Goal: Task Accomplishment & Management: Use online tool/utility

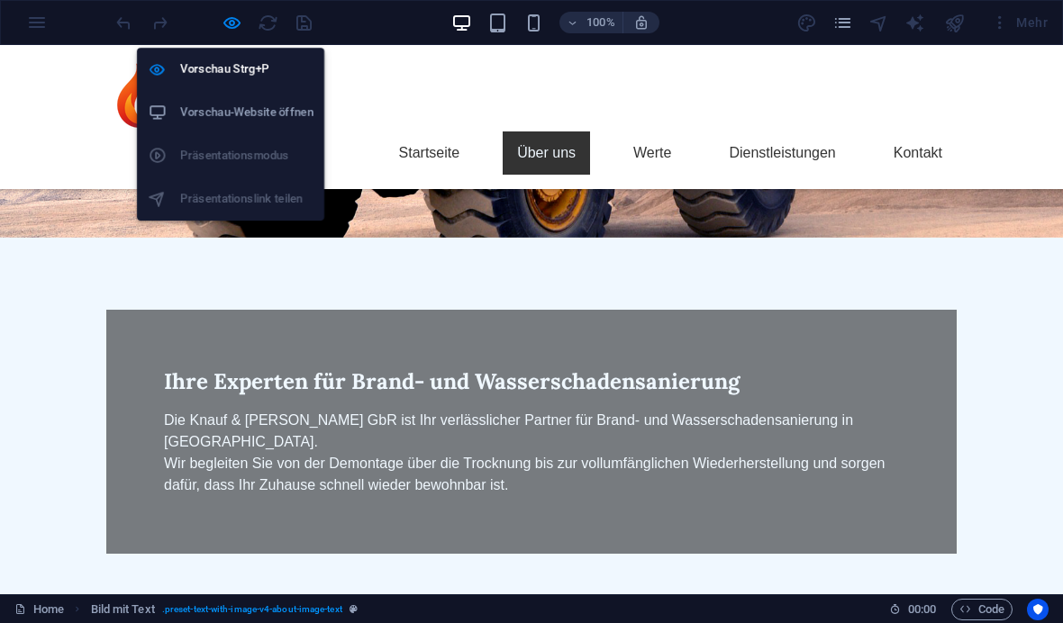
click at [273, 121] on h6 "Vorschau-Website öffnen" at bounding box center [246, 113] width 133 height 22
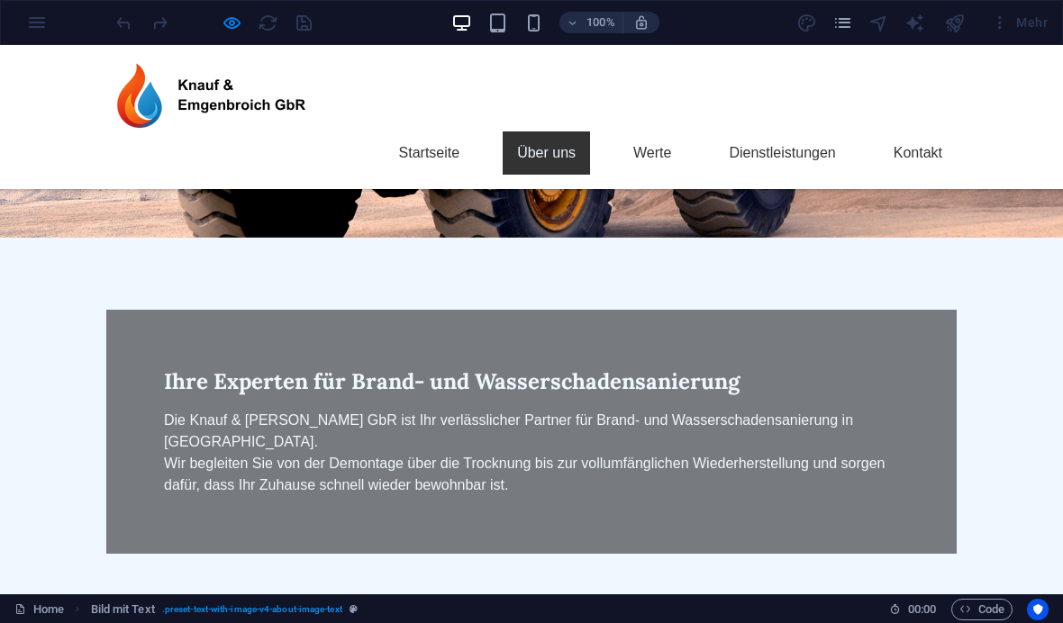
click at [226, 101] on img at bounding box center [218, 95] width 225 height 72
click at [243, 95] on img at bounding box center [218, 95] width 225 height 72
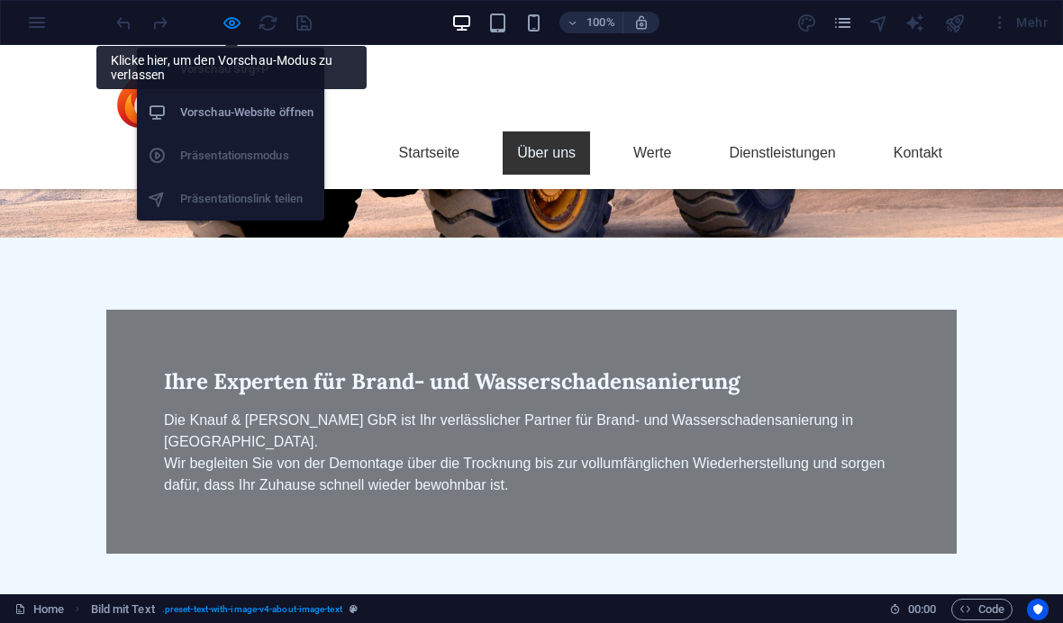
click at [206, 62] on h6 "Vorschau Strg+P" at bounding box center [246, 70] width 133 height 22
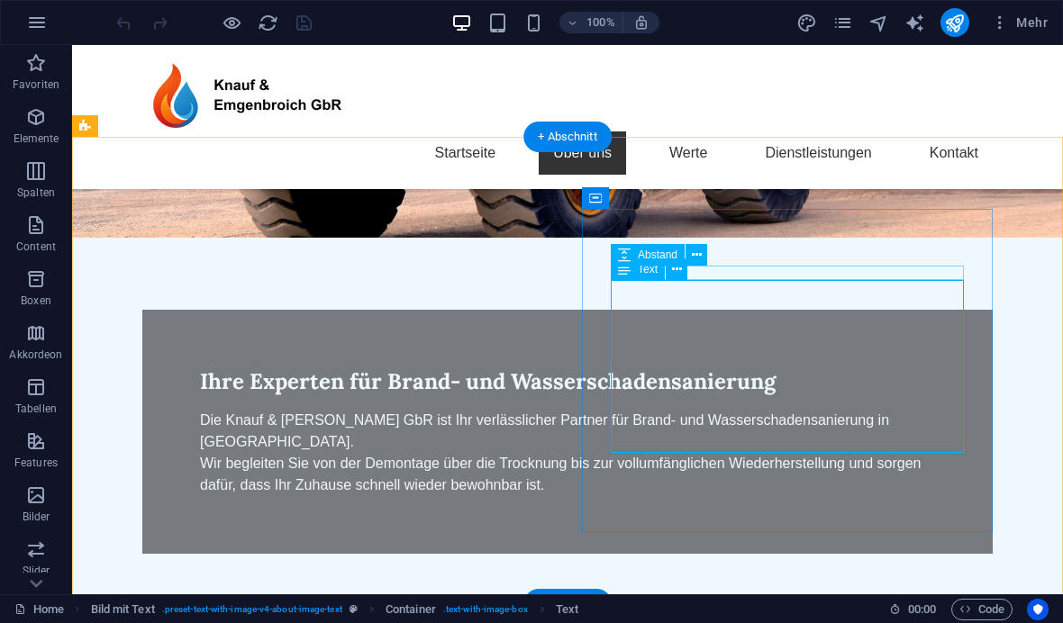
click at [633, 267] on div "Text" at bounding box center [638, 269] width 54 height 22
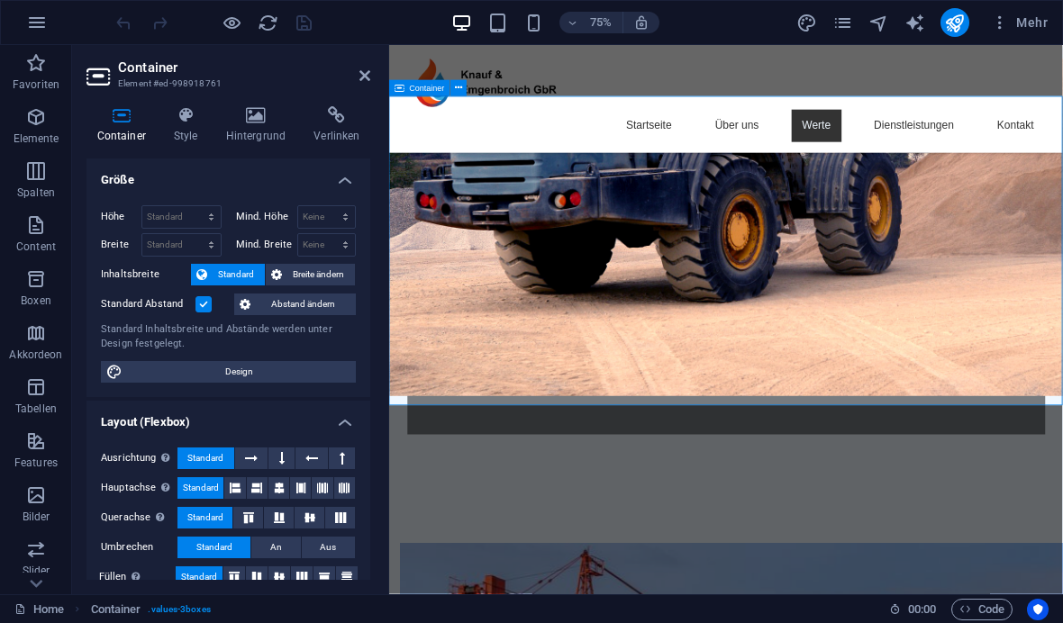
scroll to position [866, 0]
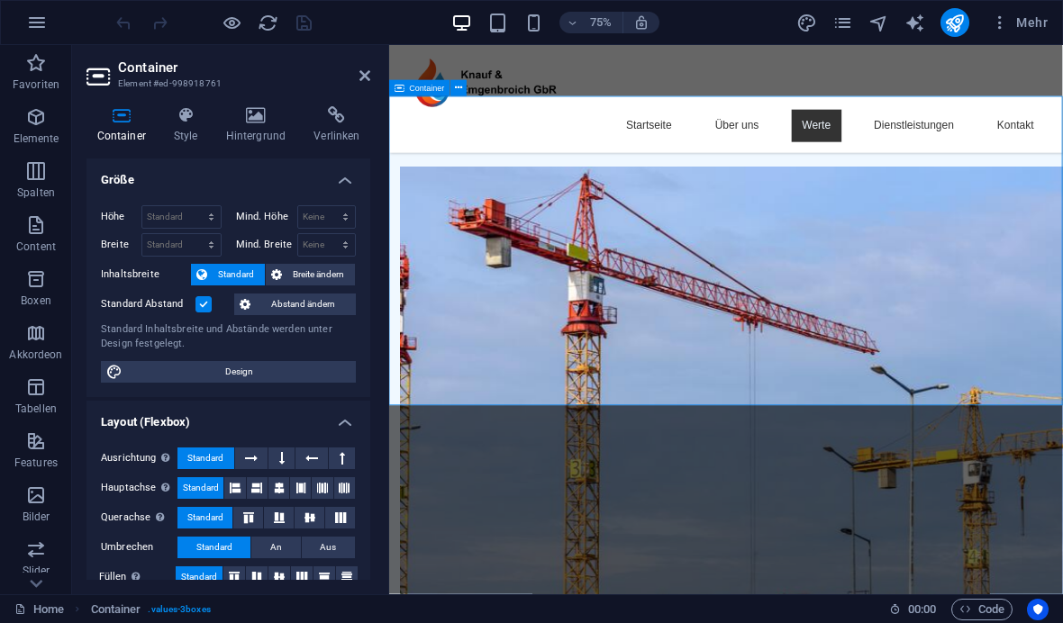
click at [360, 82] on icon at bounding box center [364, 75] width 11 height 14
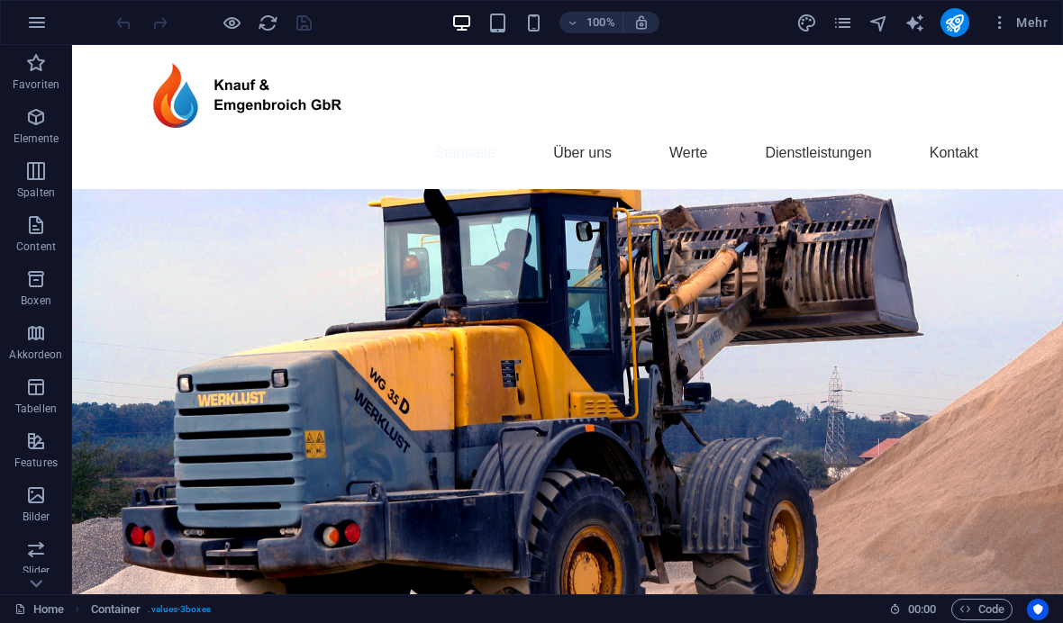
scroll to position [0, 0]
click at [1037, 15] on span "Mehr" at bounding box center [1019, 23] width 57 height 18
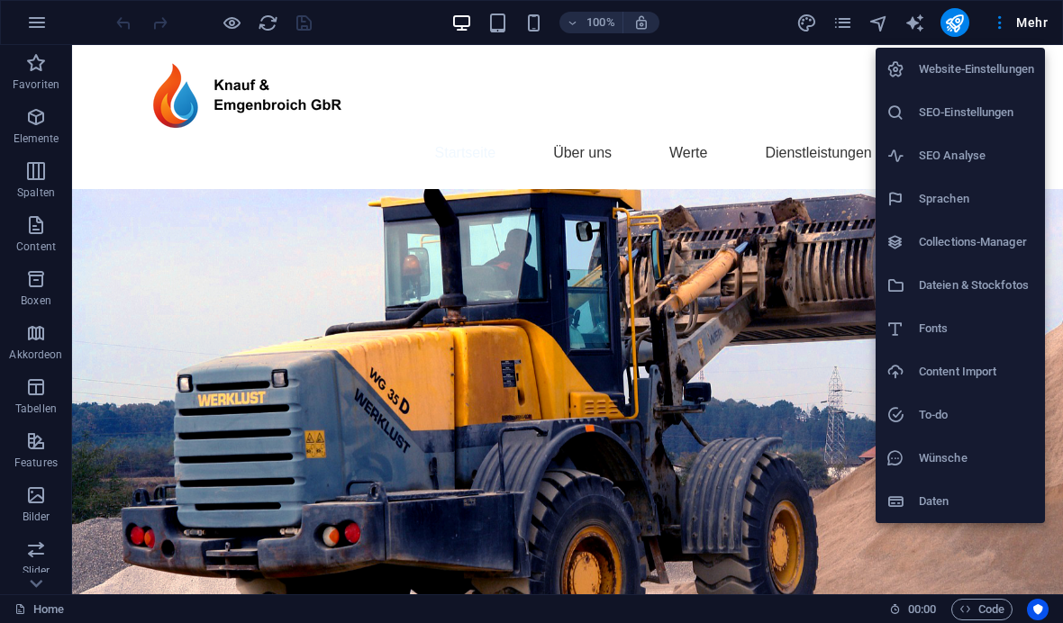
click at [817, 417] on div at bounding box center [531, 311] width 1063 height 623
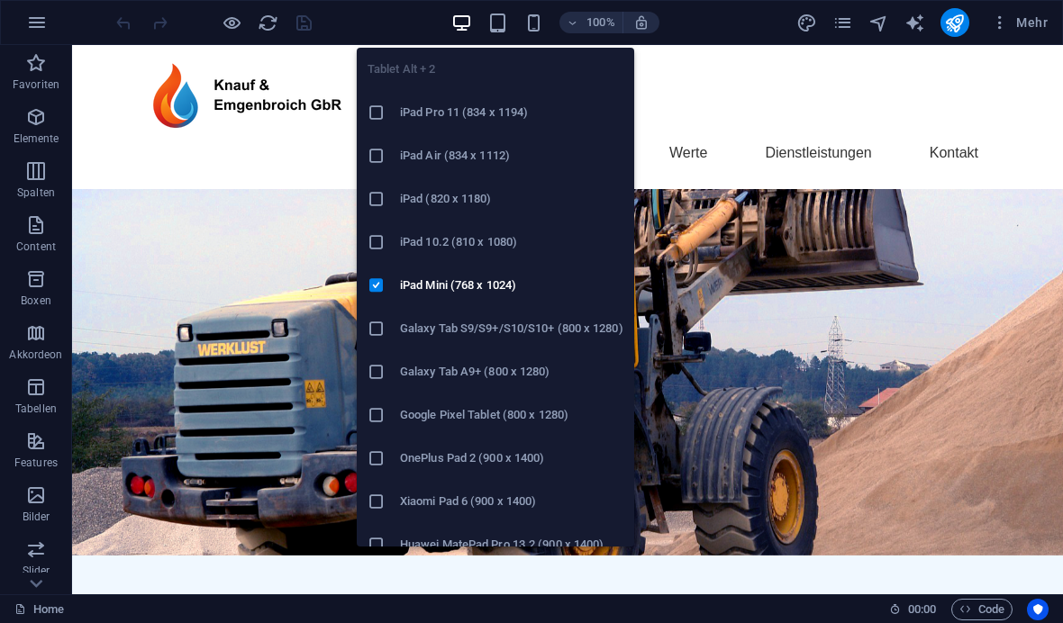
click at [492, 23] on icon "button" at bounding box center [497, 23] width 21 height 21
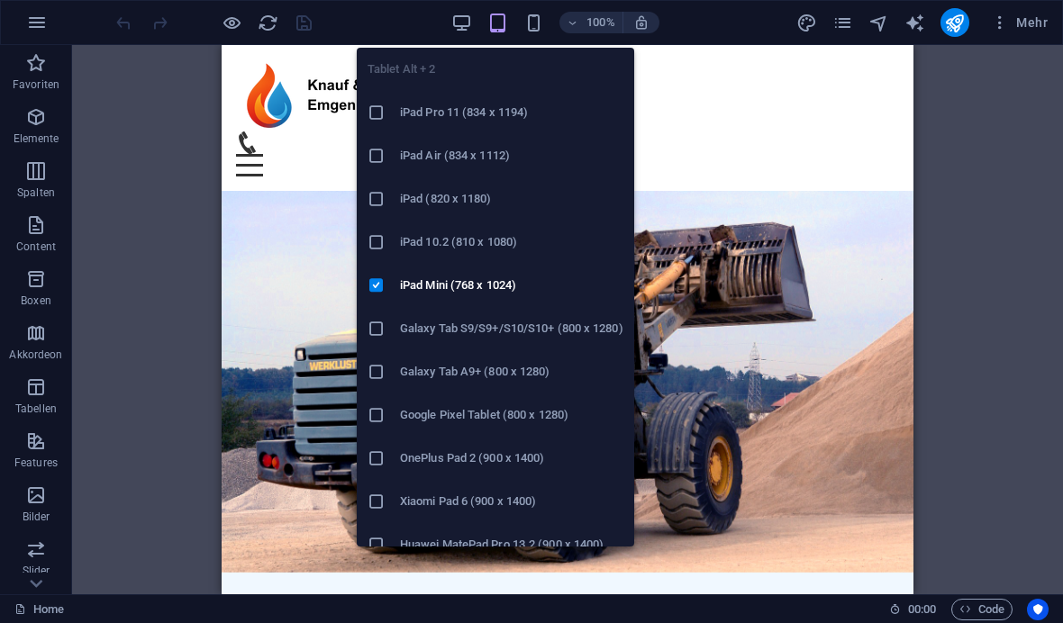
click at [461, 239] on h6 "iPad 10.2 (810 x 1080)" at bounding box center [511, 242] width 223 height 22
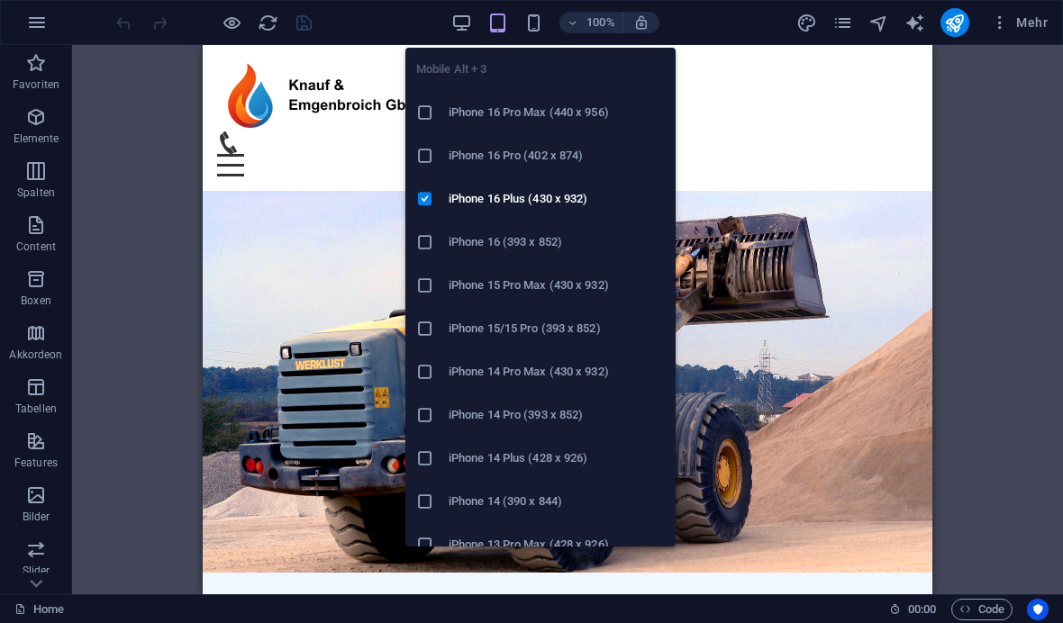
click at [575, 105] on h6 "iPhone 16 Pro Max (440 x 956)" at bounding box center [556, 113] width 216 height 22
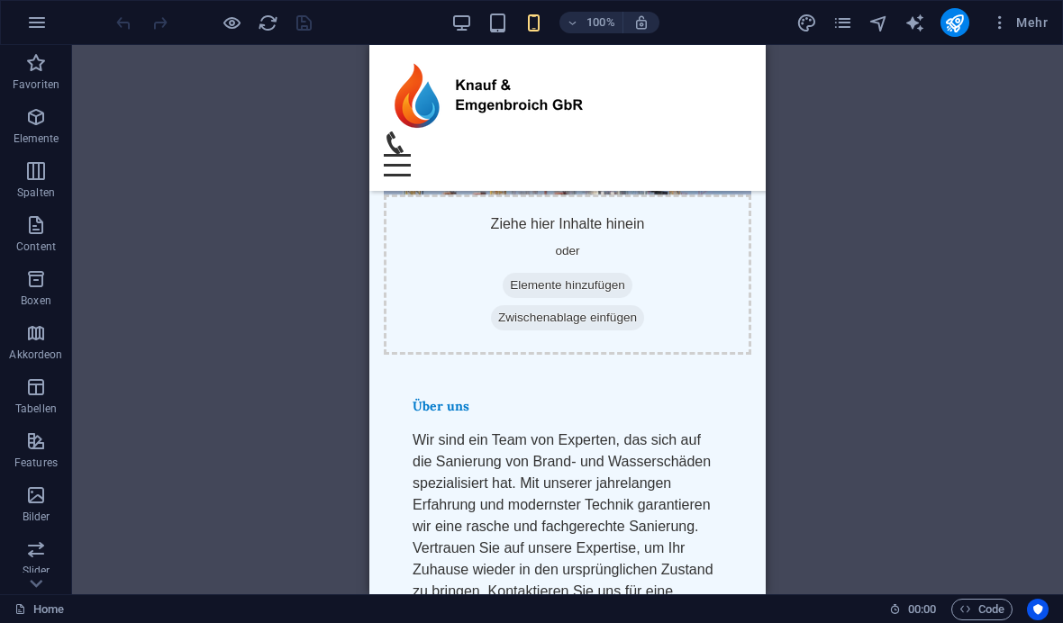
scroll to position [281, 0]
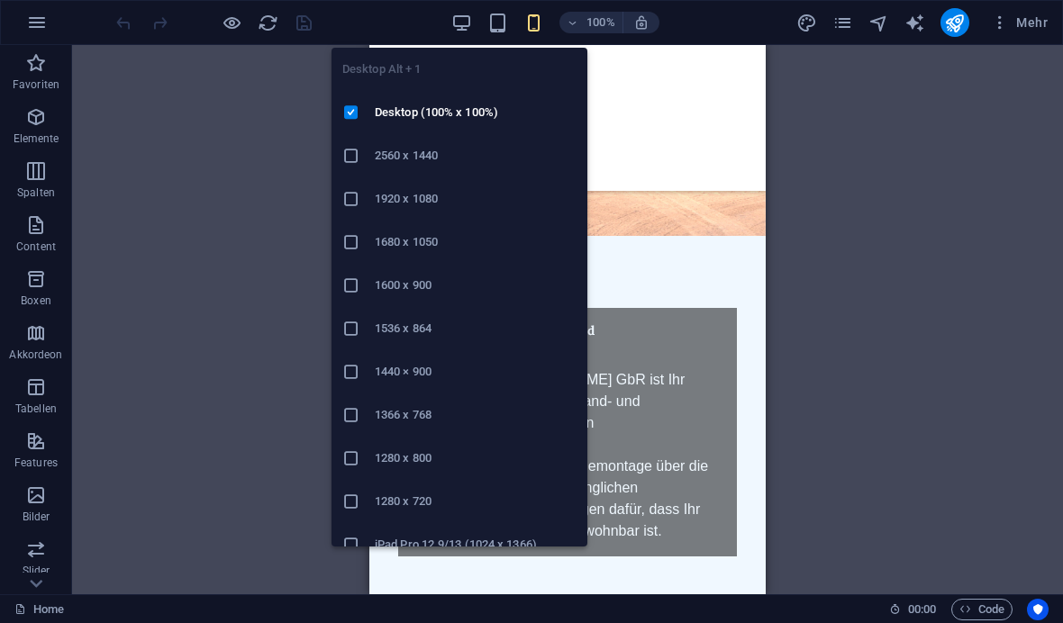
click at [462, 109] on h6 "Desktop (100% x 100%)" at bounding box center [476, 113] width 202 height 22
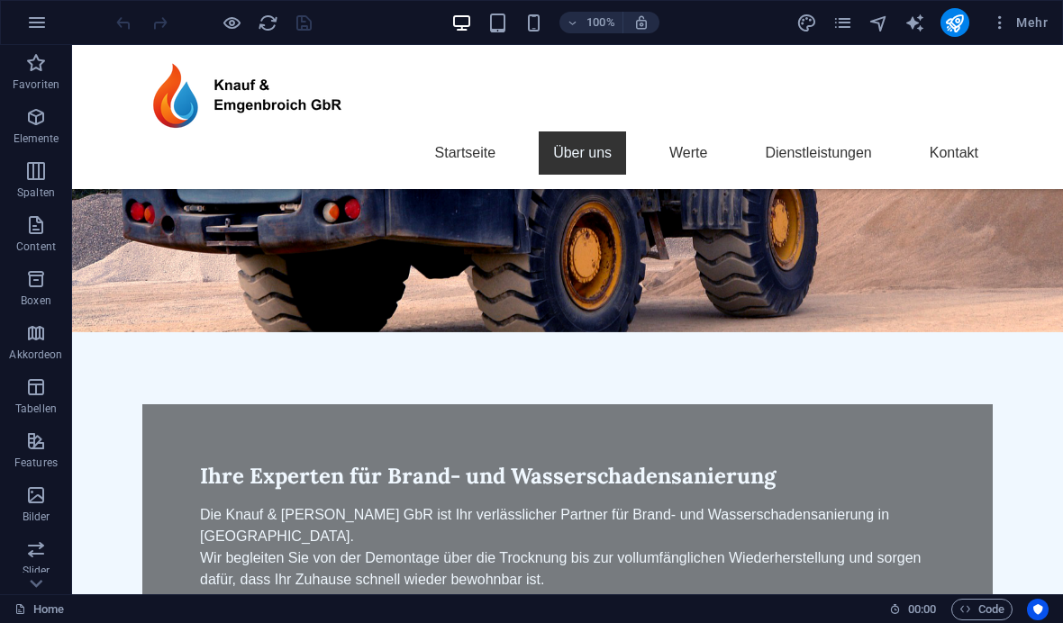
scroll to position [212, 0]
